Goal: Contribute content

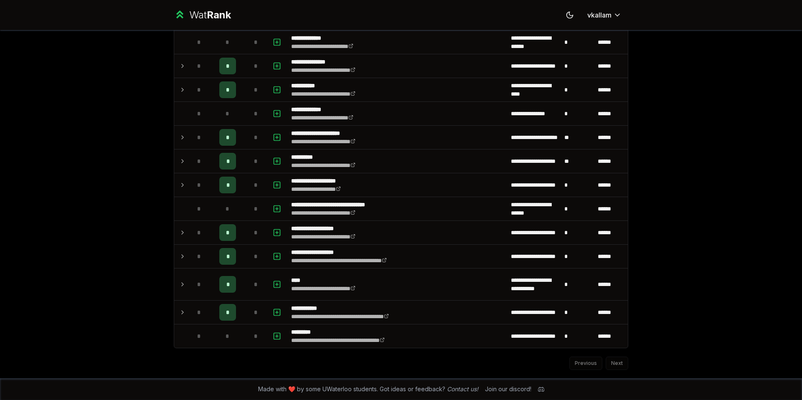
scroll to position [952, 0]
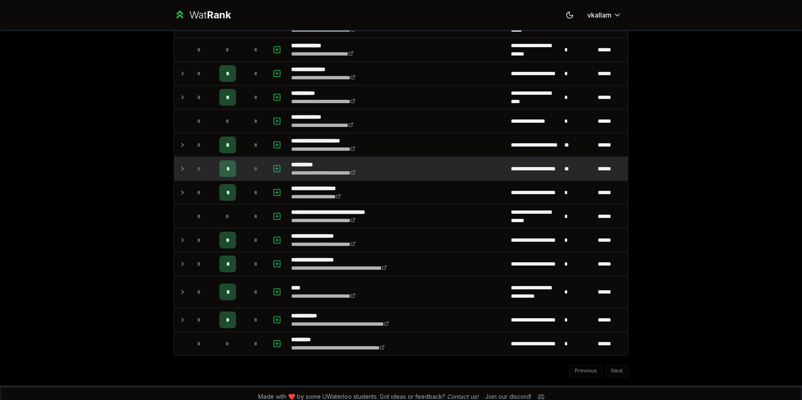
click at [185, 167] on icon at bounding box center [182, 169] width 7 height 10
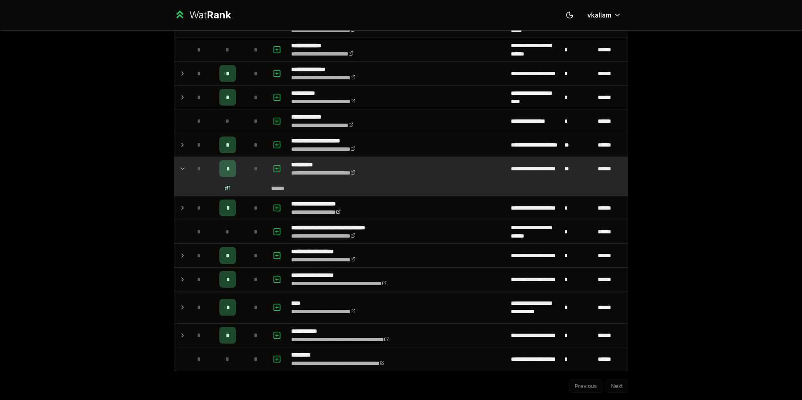
click at [277, 168] on icon "button" at bounding box center [277, 168] width 0 height 3
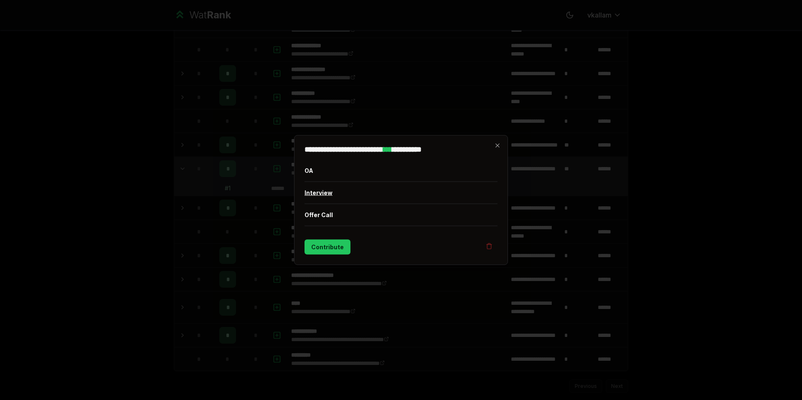
click at [322, 191] on button "Interview" at bounding box center [401, 193] width 193 height 22
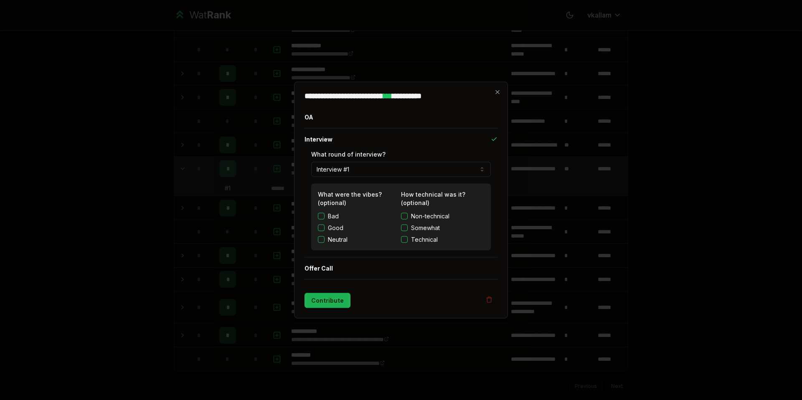
click at [324, 302] on button "Contribute" at bounding box center [328, 300] width 46 height 15
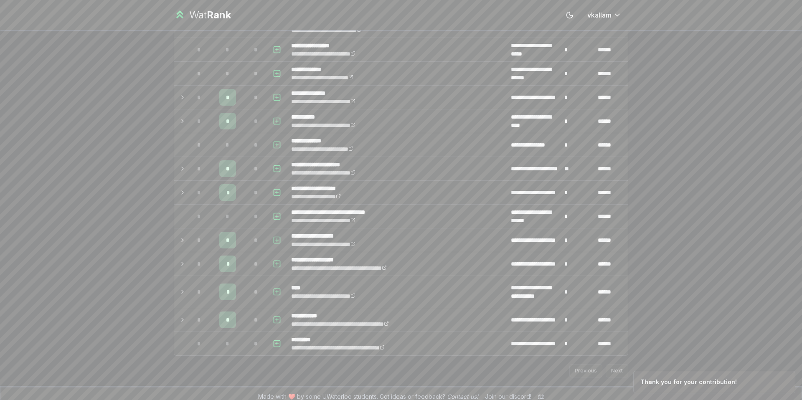
scroll to position [0, 0]
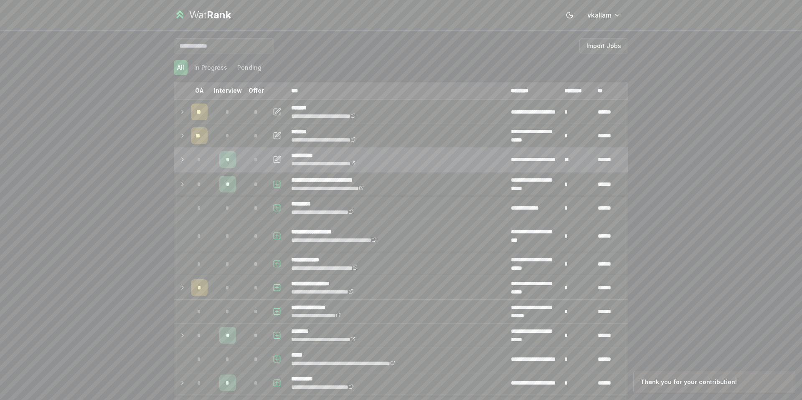
click at [184, 158] on icon at bounding box center [182, 160] width 7 height 10
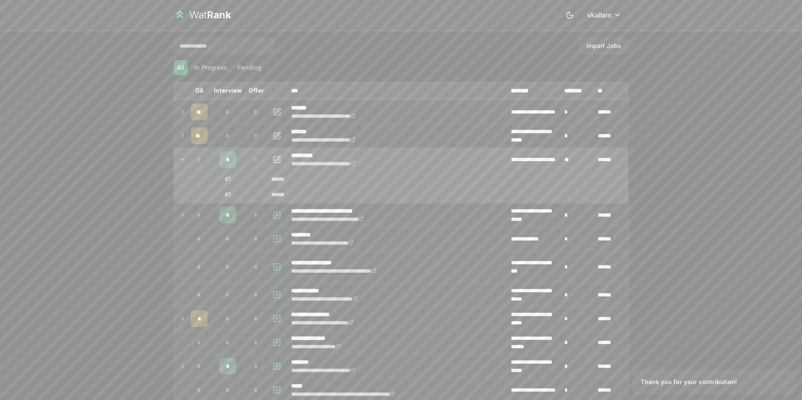
click at [183, 159] on icon at bounding box center [182, 160] width 7 height 10
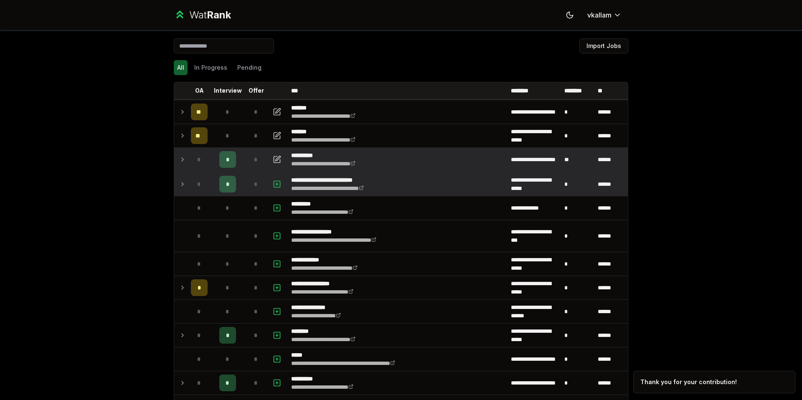
click at [184, 188] on icon at bounding box center [182, 184] width 7 height 10
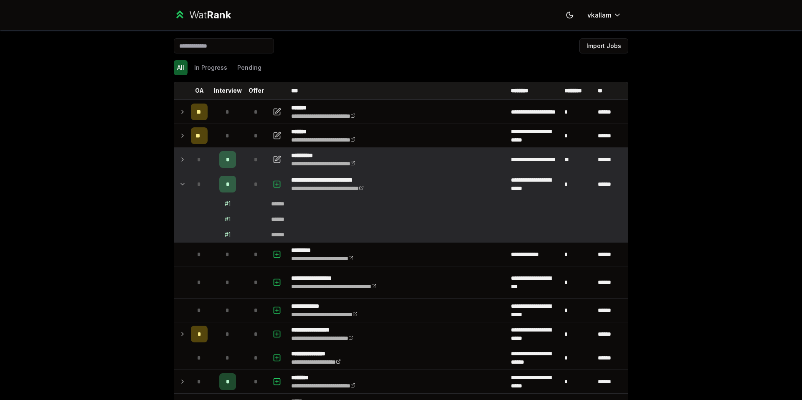
click at [184, 188] on icon at bounding box center [182, 184] width 7 height 10
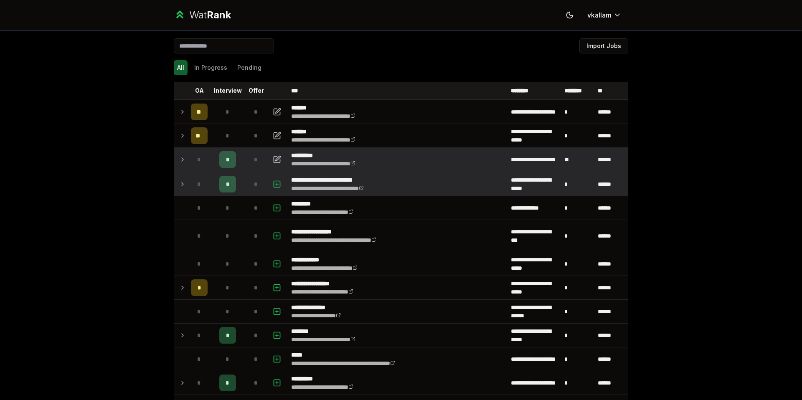
click at [157, 164] on div "**********" at bounding box center [401, 200] width 802 height 400
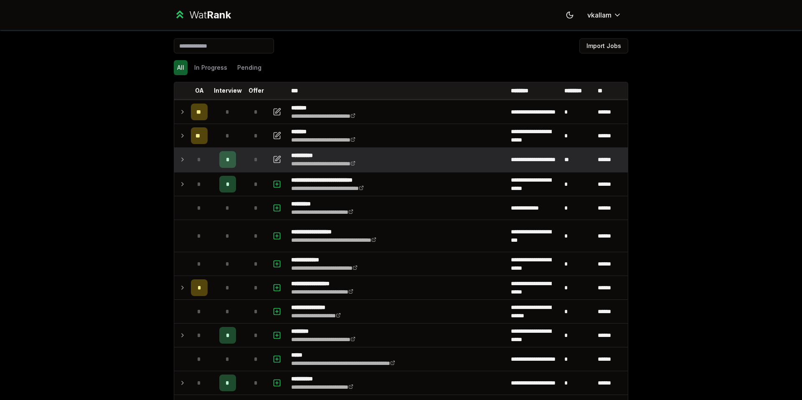
click at [178, 163] on td at bounding box center [180, 159] width 13 height 23
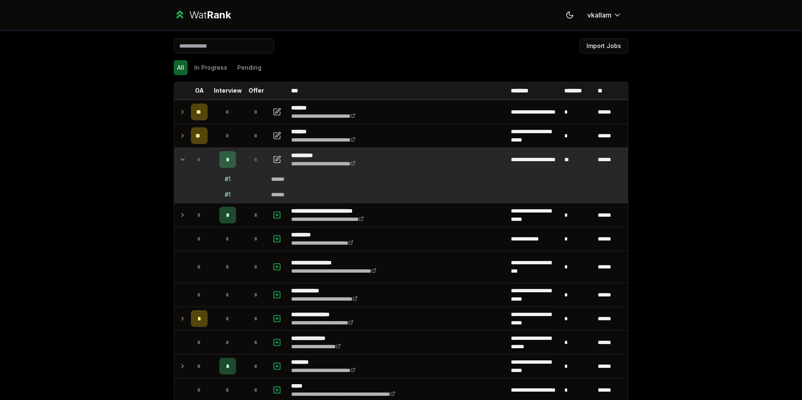
click at [179, 163] on icon at bounding box center [182, 160] width 7 height 10
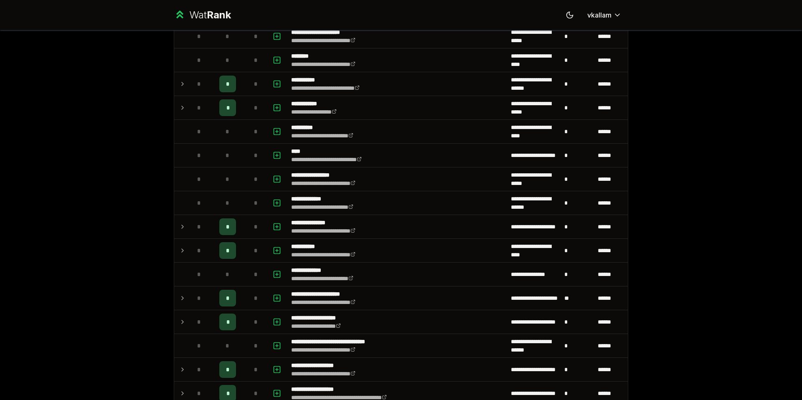
scroll to position [960, 0]
